Goal: Transaction & Acquisition: Book appointment/travel/reservation

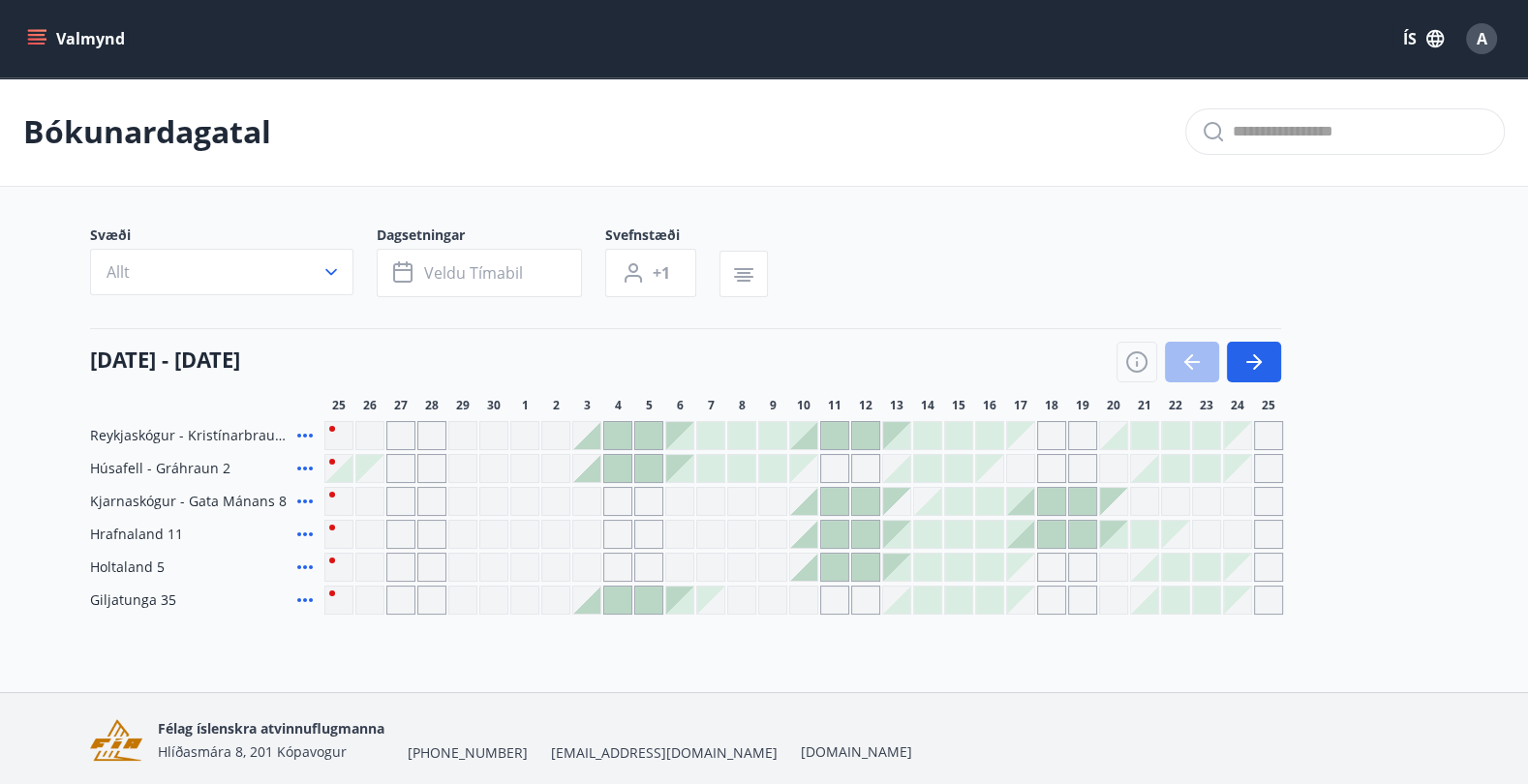
click at [76, 41] on button "Valmynd" at bounding box center [78, 39] width 110 height 35
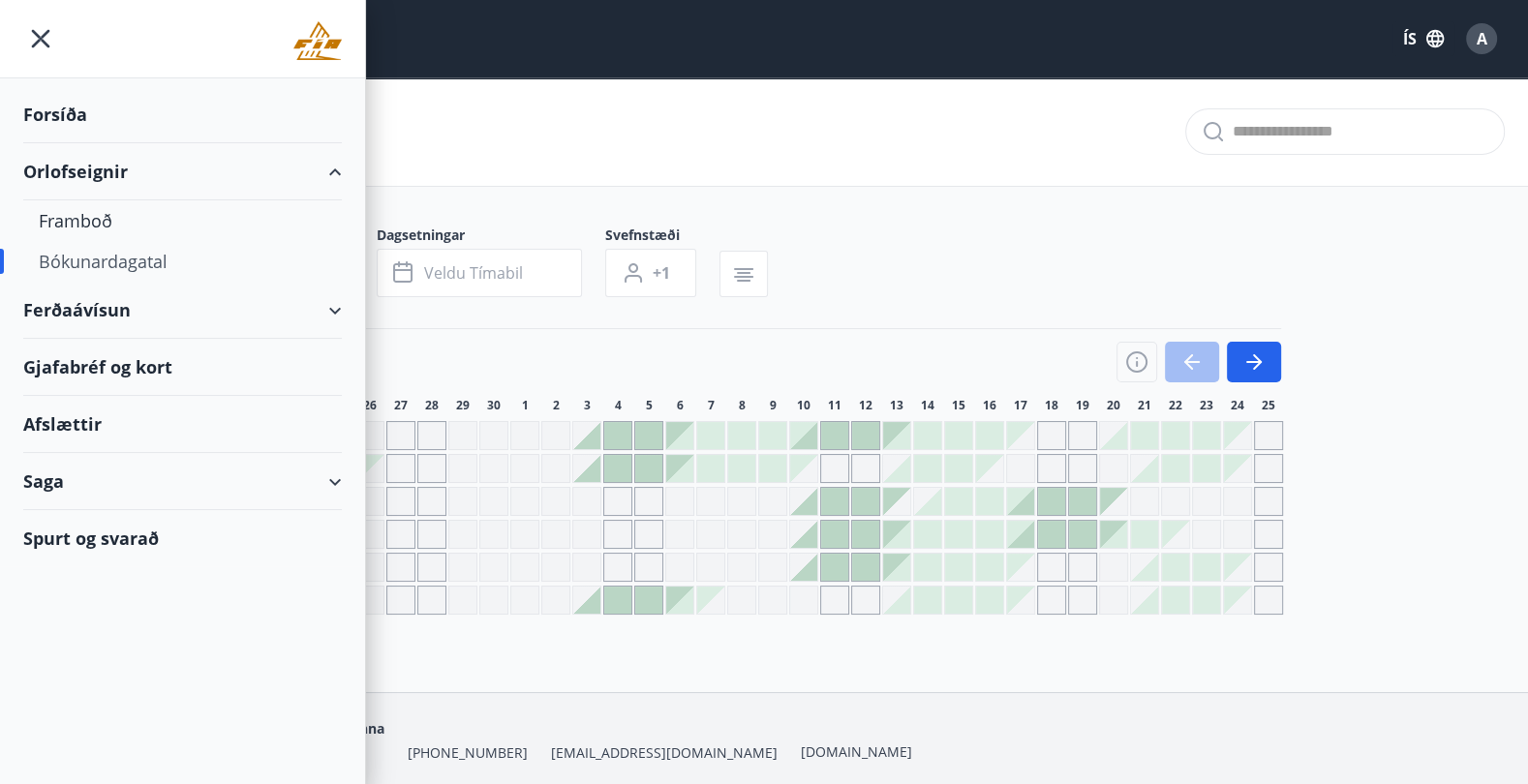
click at [61, 110] on div "Forsíða" at bounding box center [183, 115] width 318 height 57
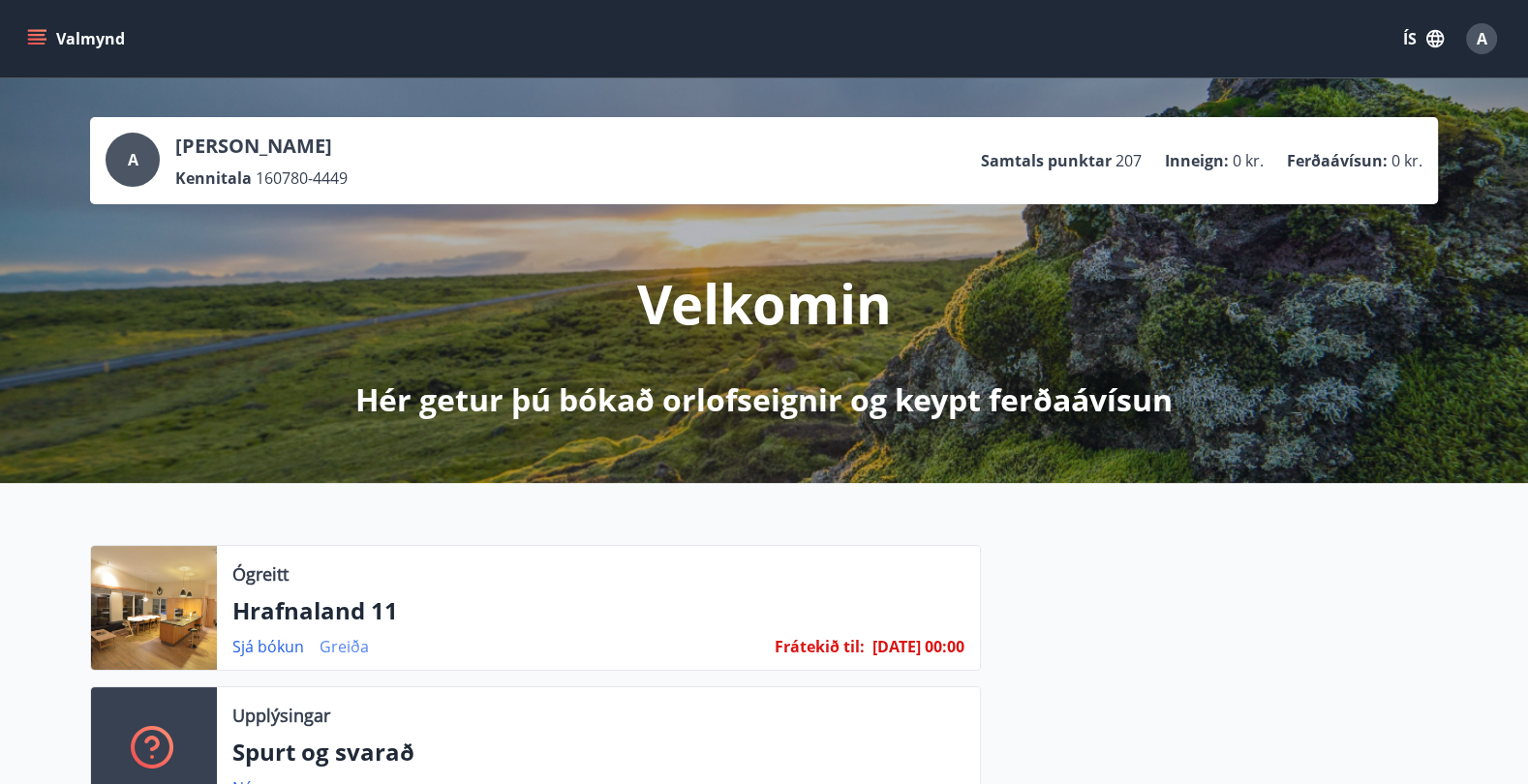
click at [339, 646] on link "Greiða" at bounding box center [344, 647] width 49 height 22
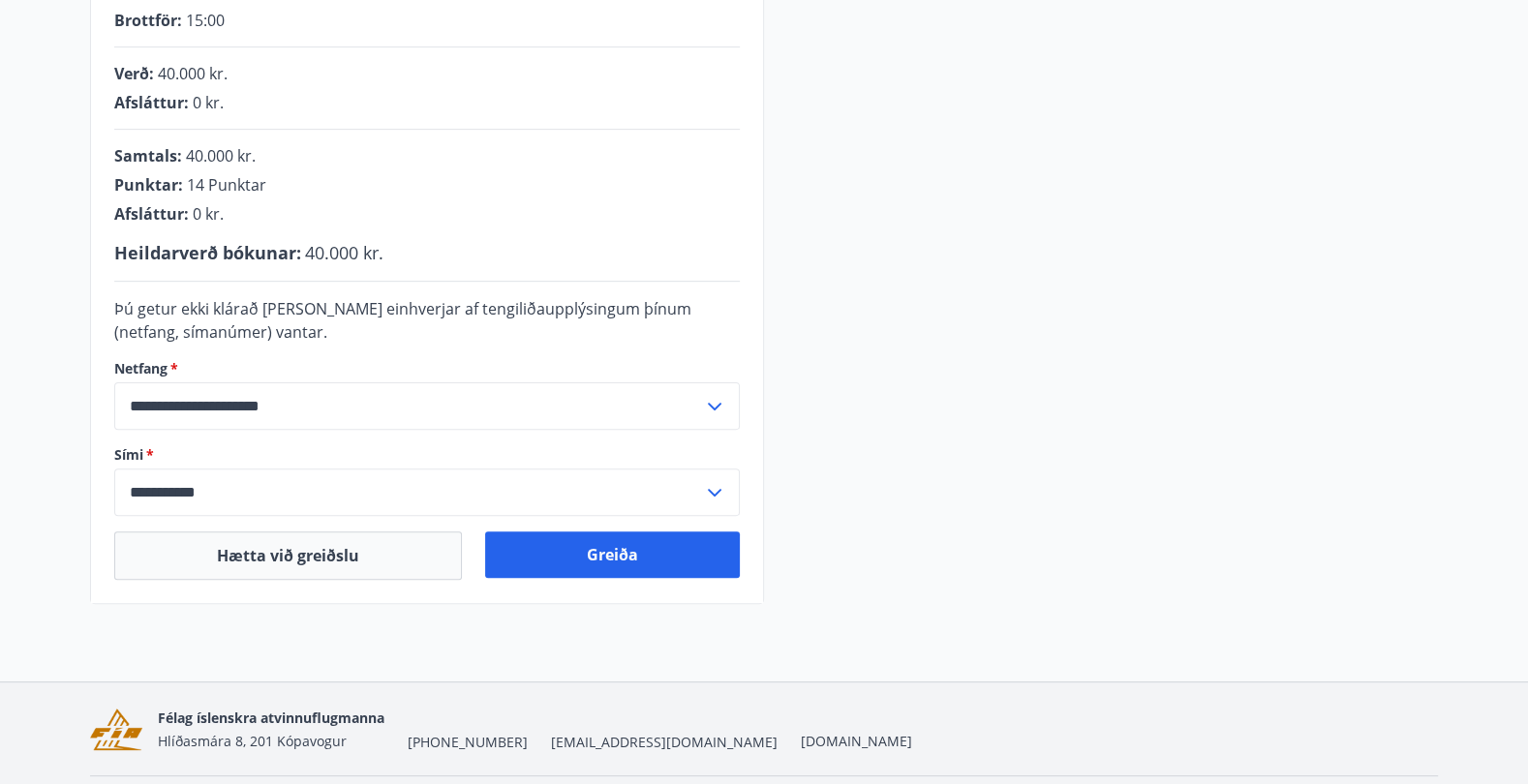
scroll to position [467, 0]
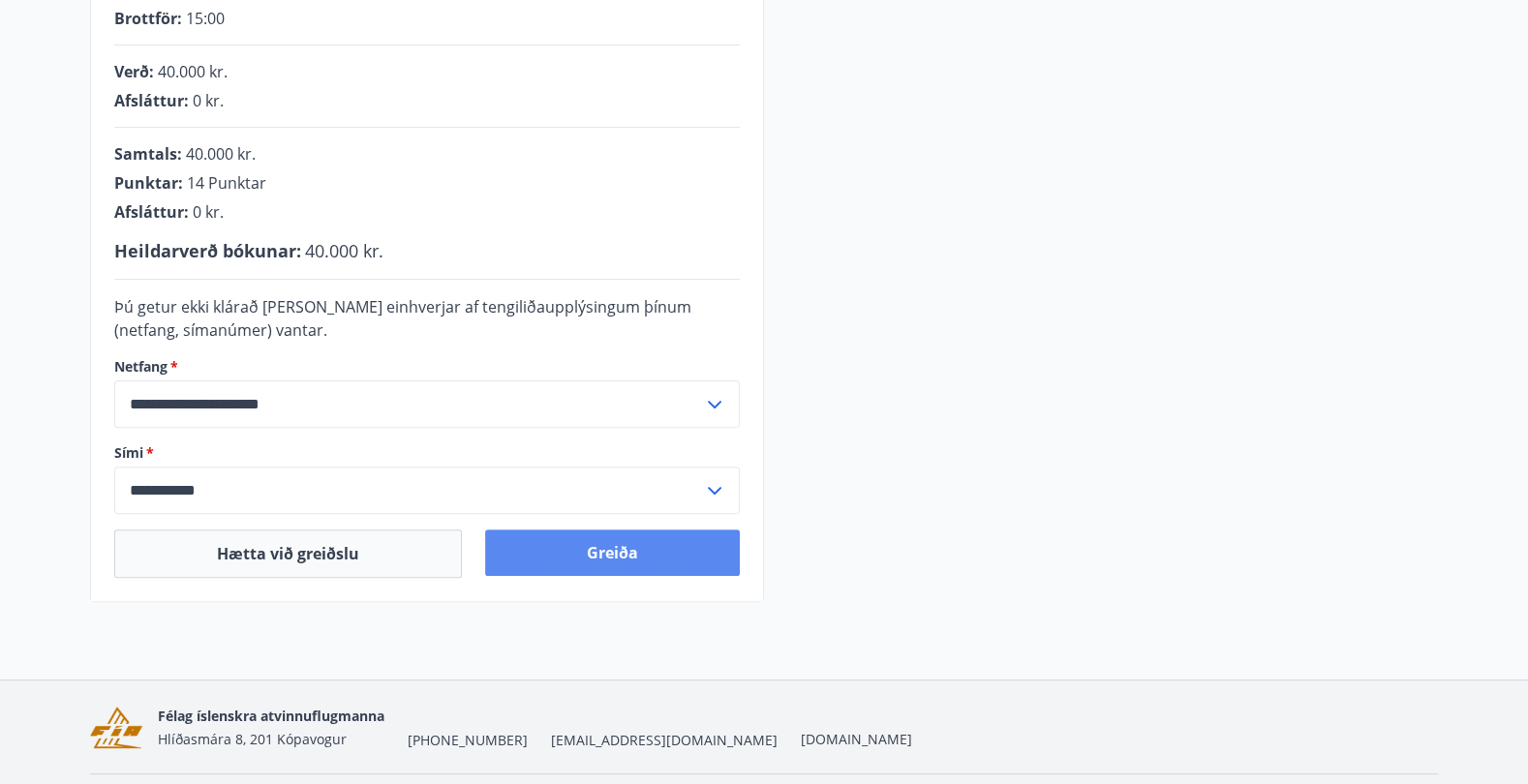
click at [633, 545] on button "Greiða" at bounding box center [612, 552] width 255 height 46
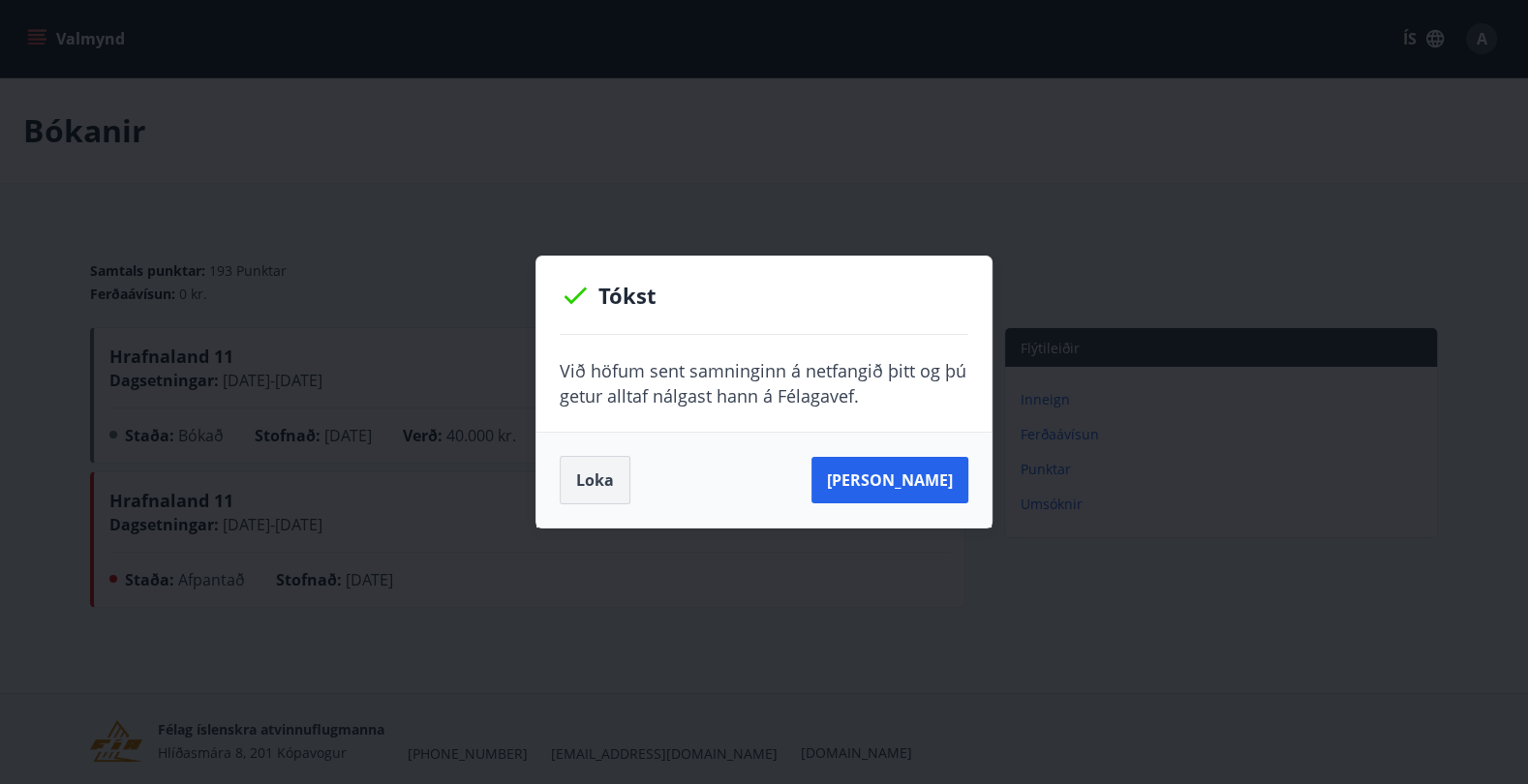
click at [603, 474] on button "Loka" at bounding box center [595, 480] width 71 height 48
